Goal: Understand process/instructions

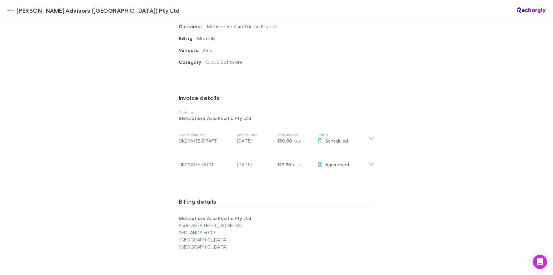
scroll to position [267, 0]
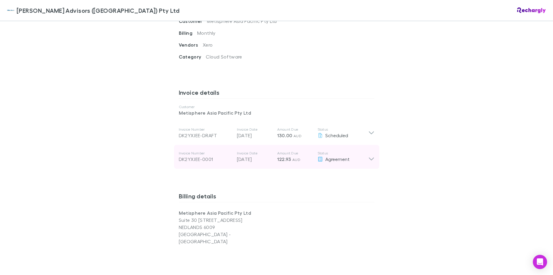
click at [369, 151] on icon at bounding box center [371, 157] width 6 height 12
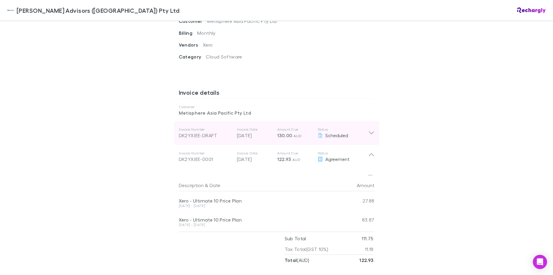
click at [371, 129] on icon at bounding box center [371, 132] width 6 height 7
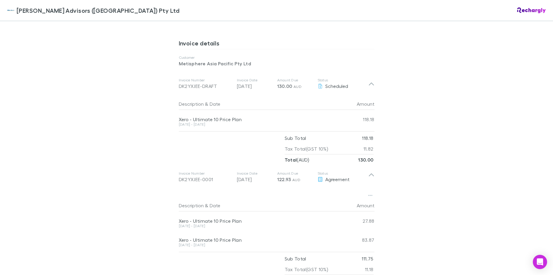
scroll to position [326, 0]
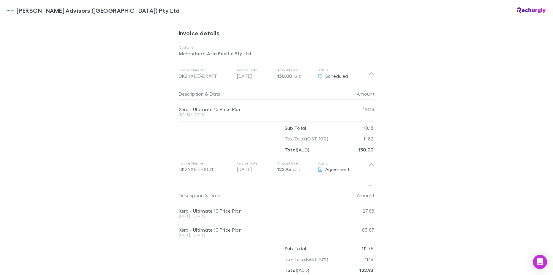
drag, startPoint x: 213, startPoint y: 208, endPoint x: 171, endPoint y: 205, distance: 42.2
click at [173, 205] on div "[PERSON_NAME] Advisors ([GEOGRAPHIC_DATA]) Pty Ltd Software subscriptions agree…" at bounding box center [277, 172] width 208 height 955
